Goal: Find specific page/section: Find specific page/section

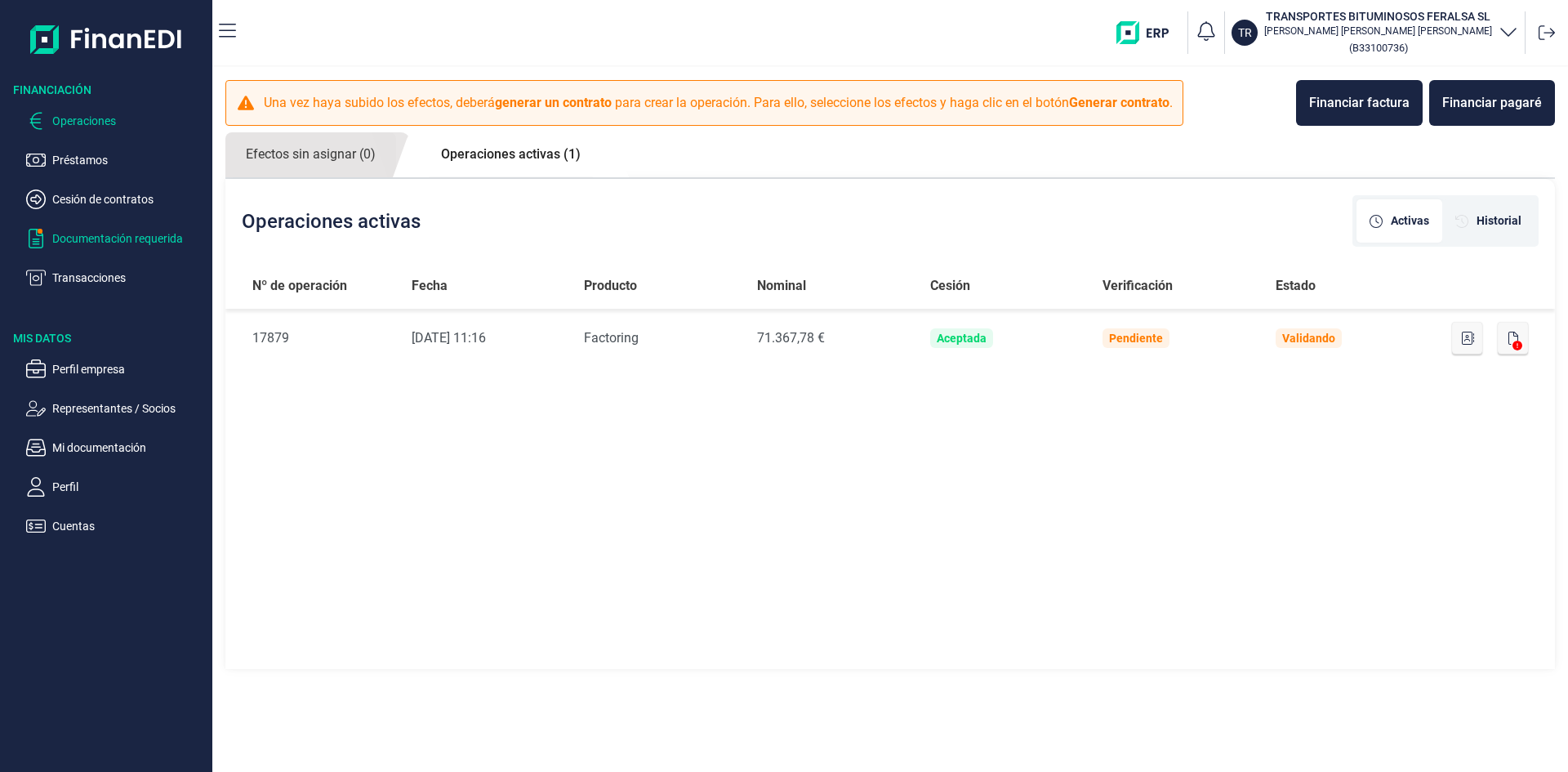
click at [116, 242] on p "Documentación requerida" at bounding box center [129, 238] width 154 height 20
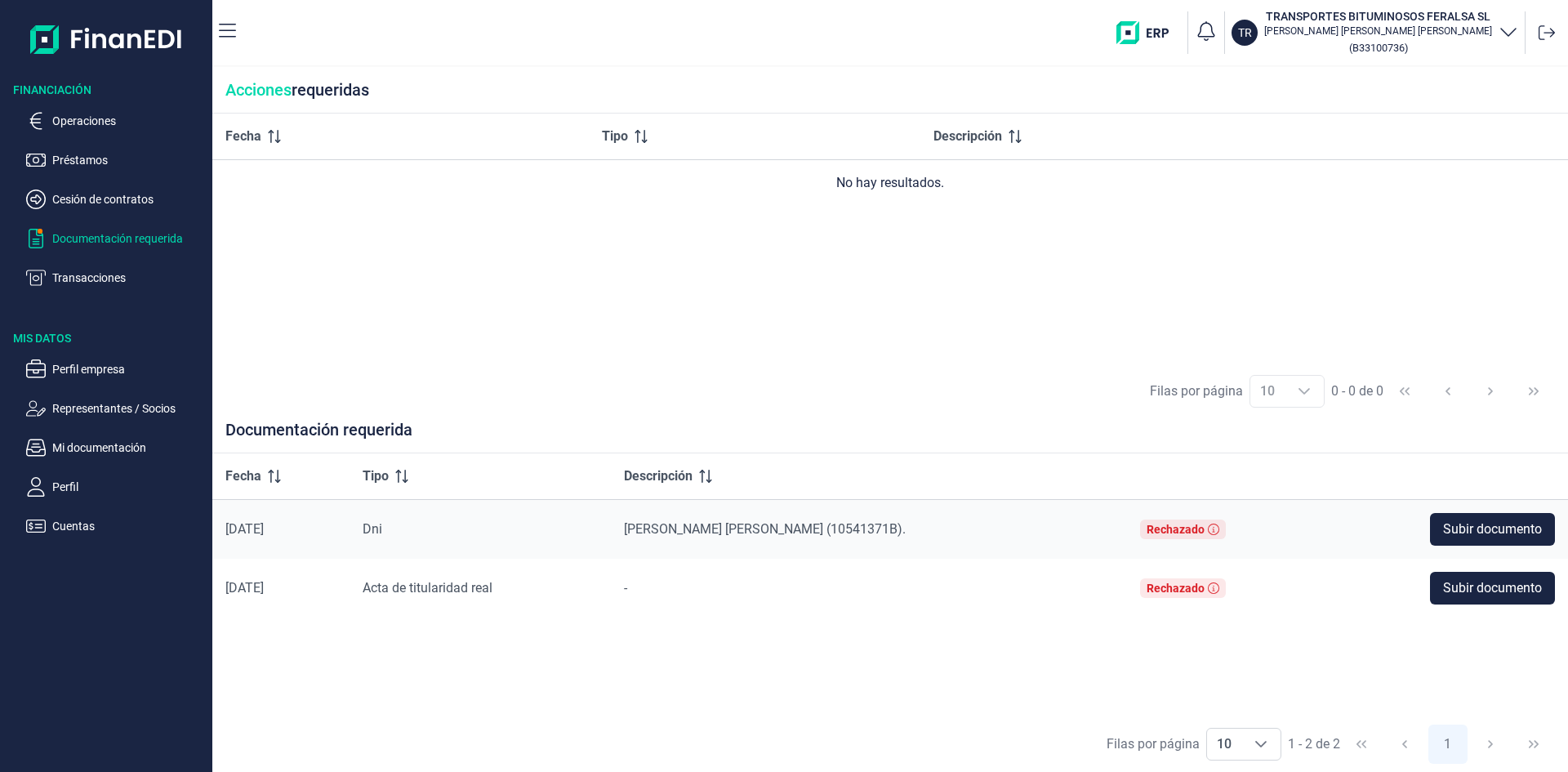
click at [116, 242] on p "Documentación requerida" at bounding box center [129, 238] width 154 height 20
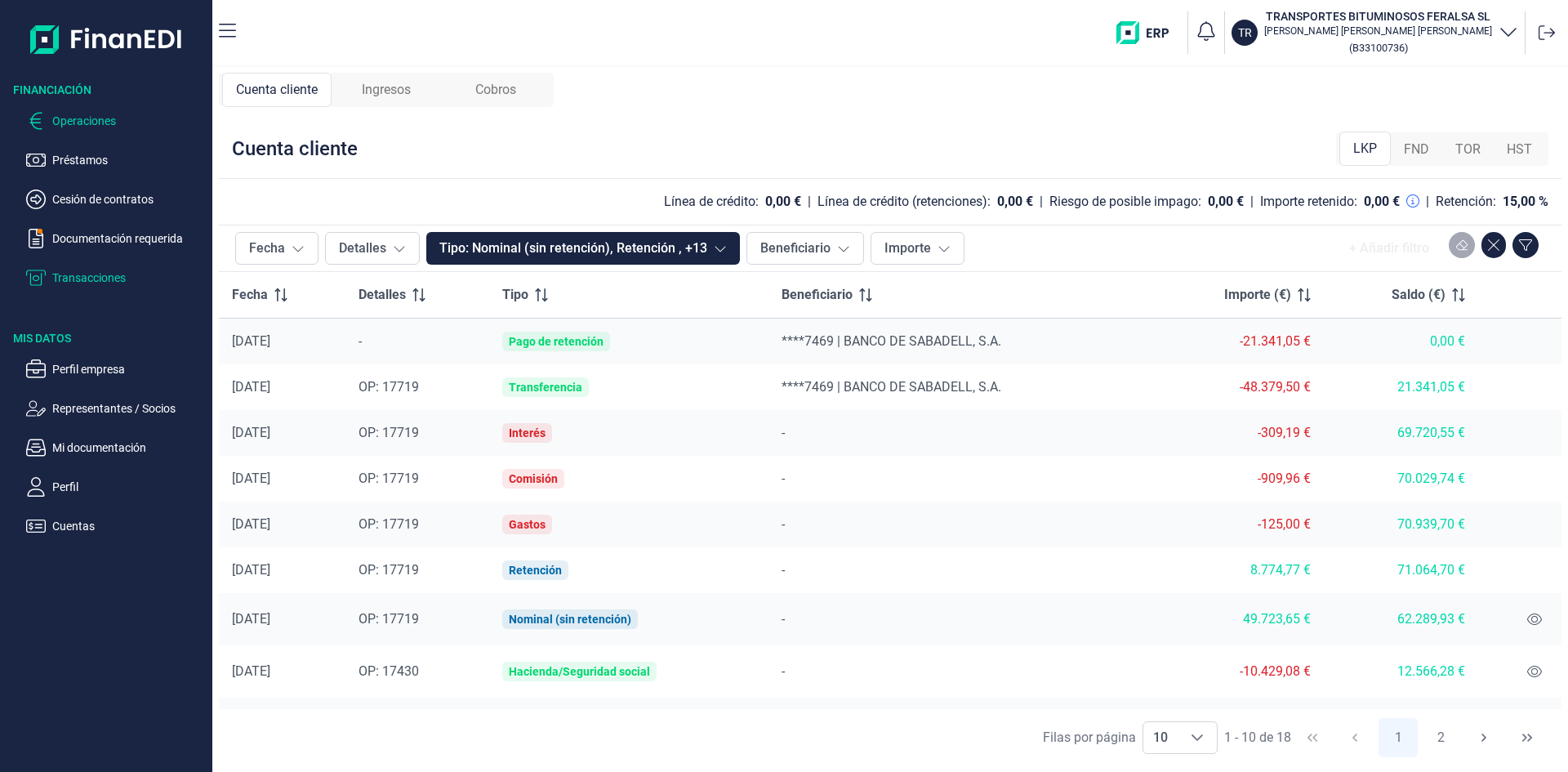
click at [90, 116] on p "Operaciones" at bounding box center [129, 120] width 154 height 20
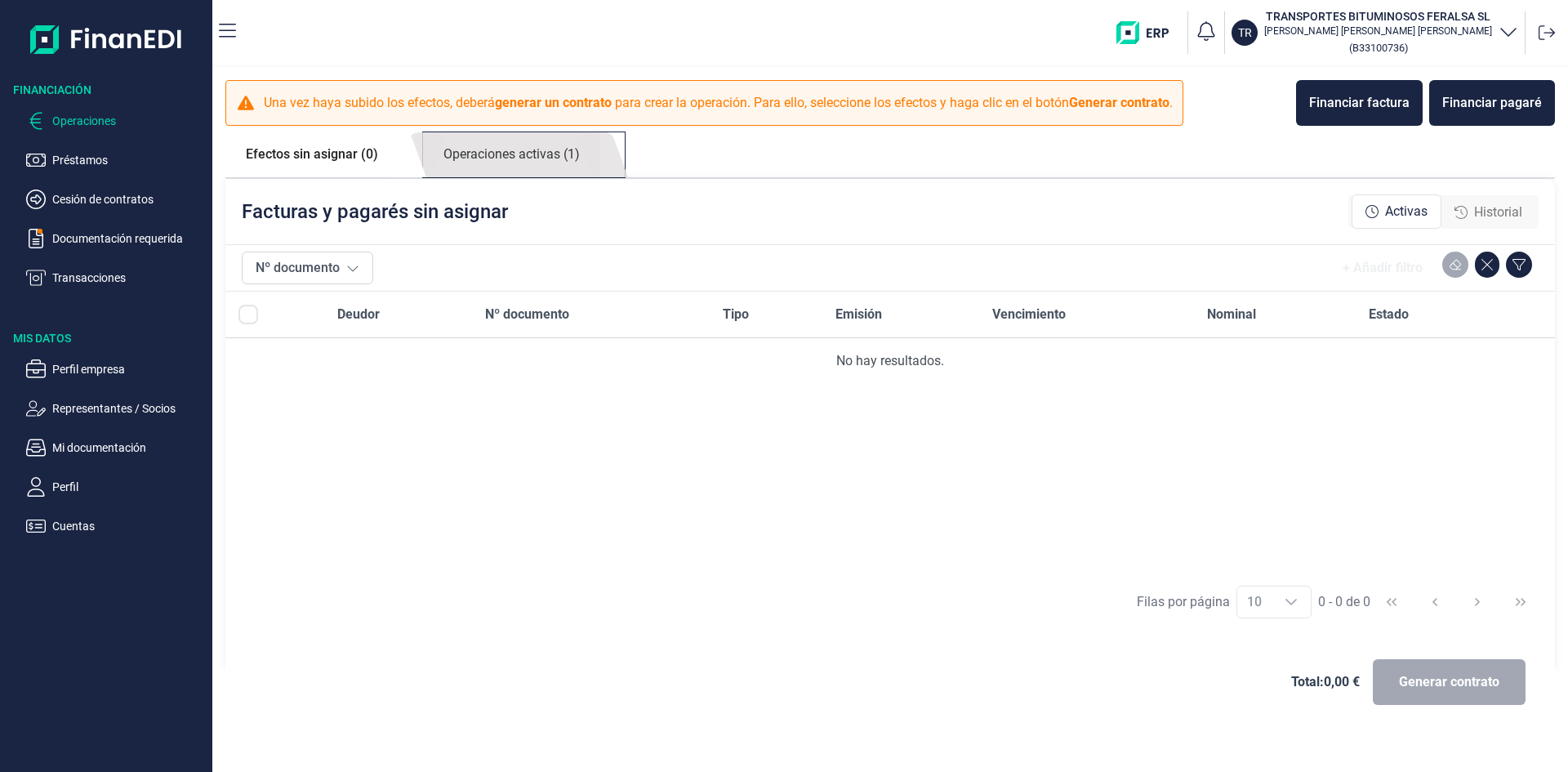
click at [522, 152] on link "Operaciones activas (1)" at bounding box center [512, 155] width 178 height 45
